Goal: Book appointment/travel/reservation

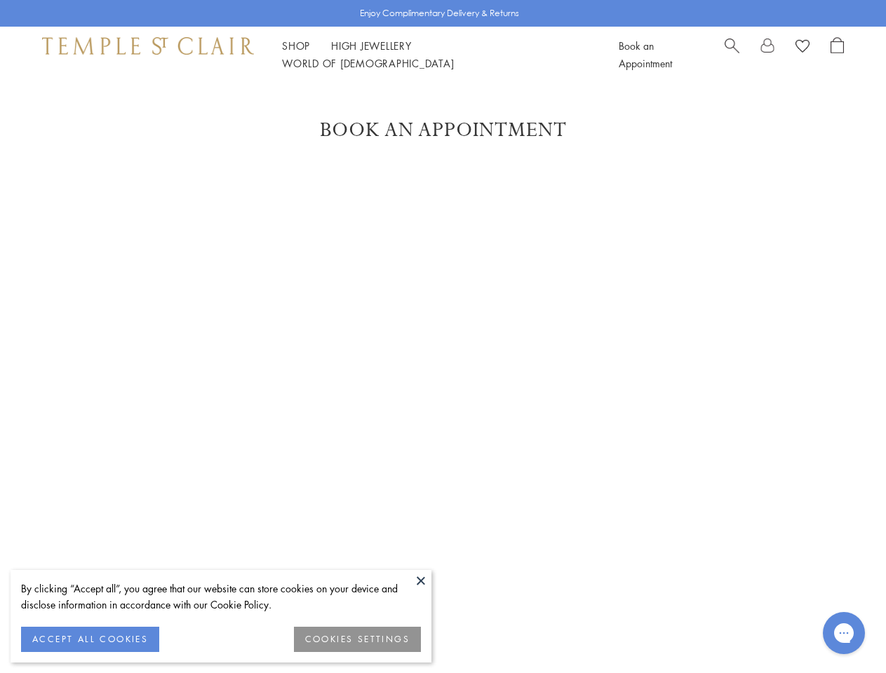
click at [421, 581] on button at bounding box center [420, 580] width 21 height 21
click at [90, 640] on button "ACCEPT ALL COOKIES" at bounding box center [90, 639] width 138 height 25
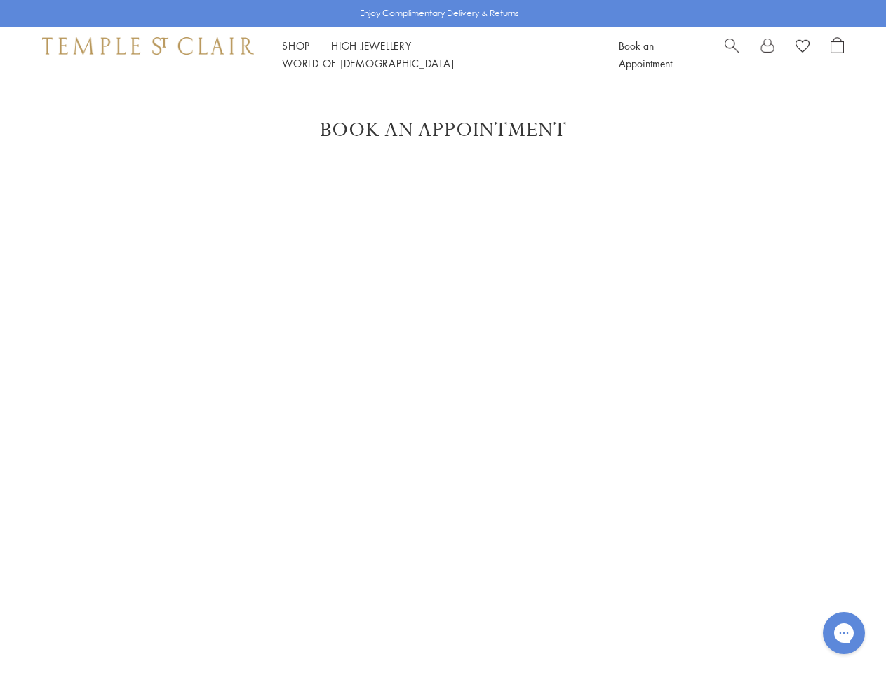
click at [296, 53] on link "Shop Shop" at bounding box center [296, 46] width 28 height 14
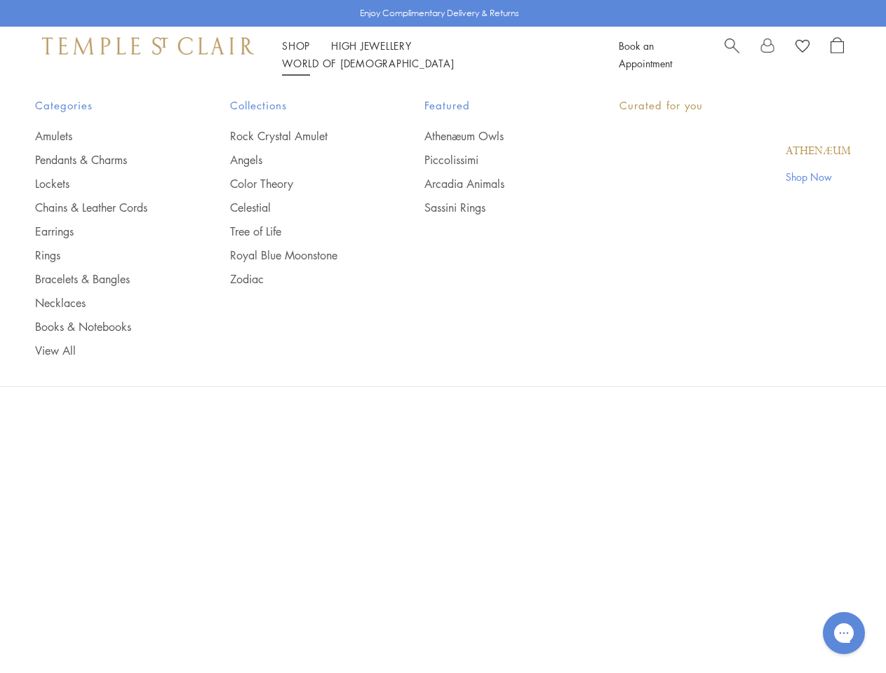
click at [454, 56] on link "World of [GEOGRAPHIC_DATA][DEMOGRAPHIC_DATA]" at bounding box center [368, 63] width 172 height 14
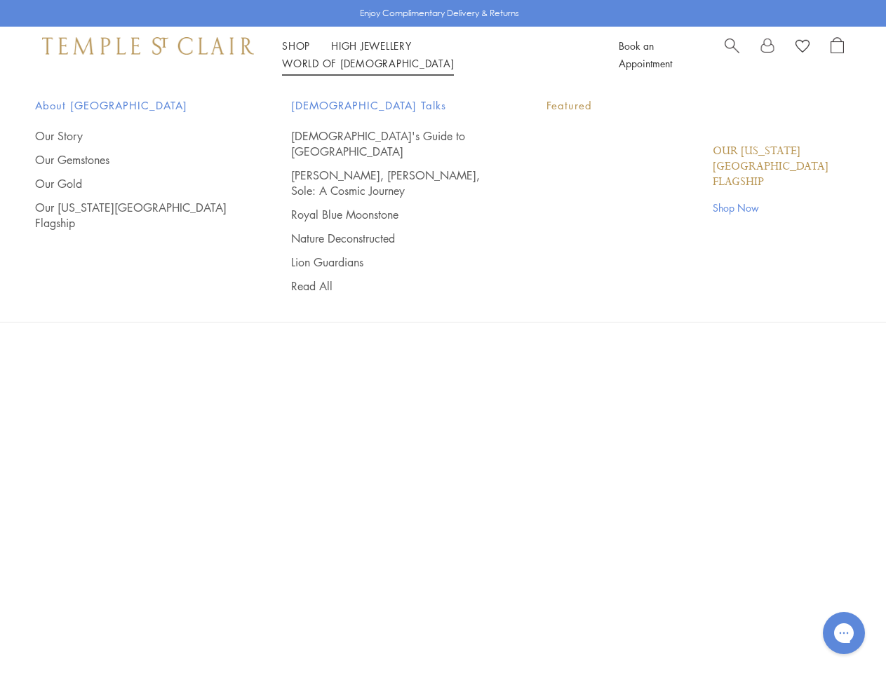
click at [844, 633] on icon "Gorgias live chat" at bounding box center [843, 632] width 13 height 13
